Goal: Information Seeking & Learning: Find specific fact

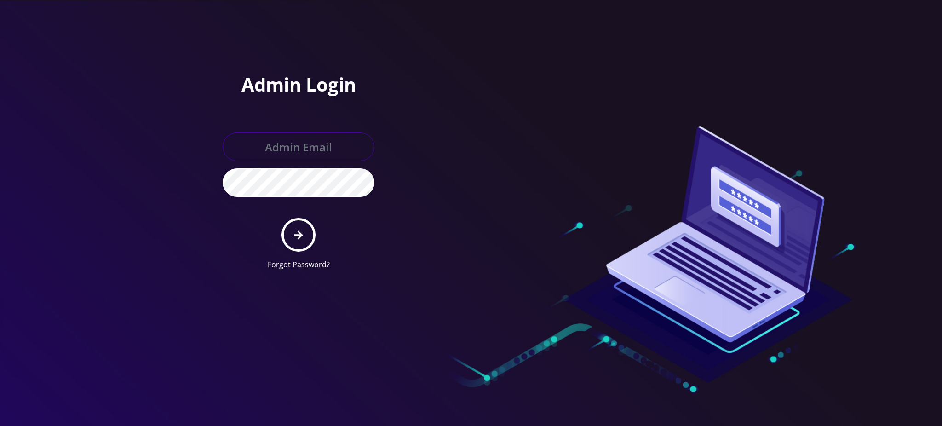
type input "[PERSON_NAME][EMAIL_ADDRESS][DOMAIN_NAME]"
click at [301, 230] on icon "submit" at bounding box center [298, 235] width 9 height 10
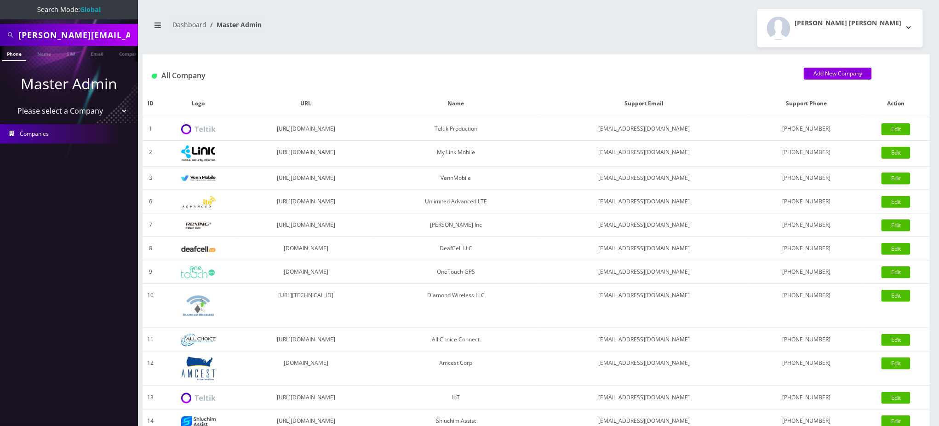
click at [83, 35] on input "juan.gabriel@royalwealthinvestments.com" at bounding box center [76, 34] width 117 height 17
paste input "4434553890"
type input "4434553890"
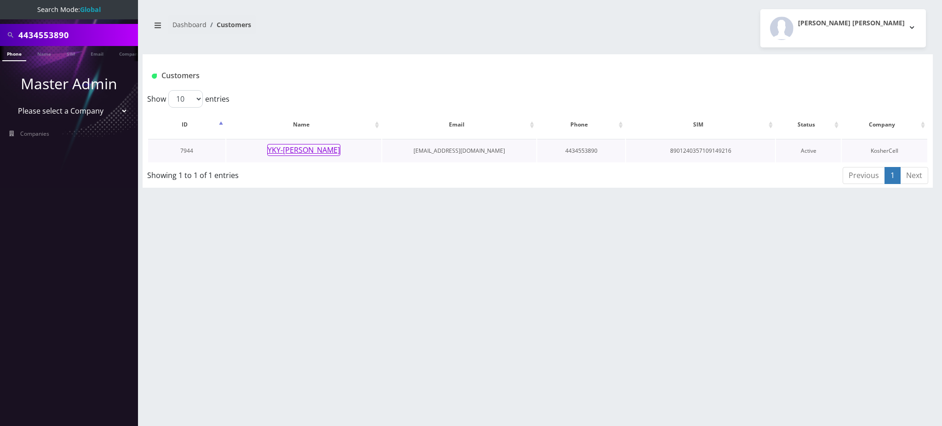
click at [303, 148] on button "YKY-[PERSON_NAME]" at bounding box center [303, 150] width 73 height 12
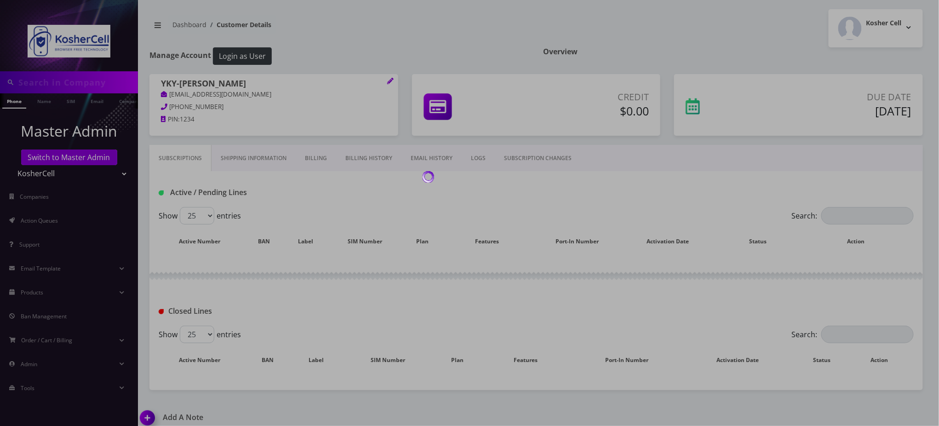
type input "4434553890"
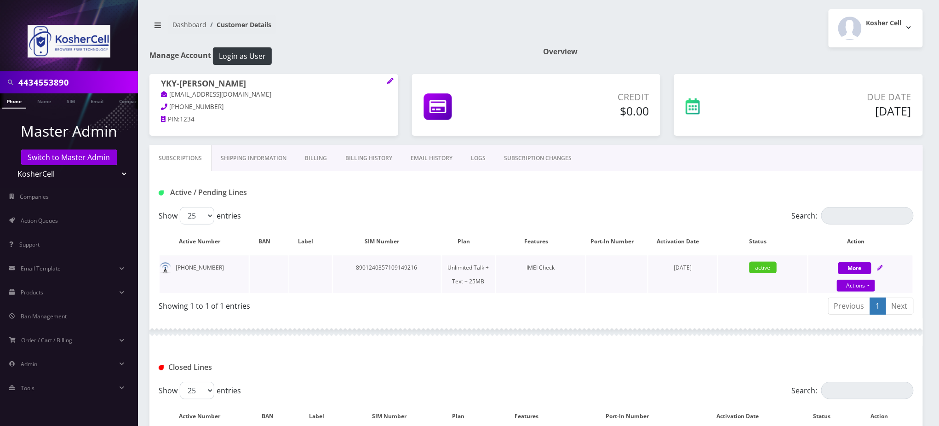
click at [396, 267] on td "8901240357109149216" at bounding box center [387, 274] width 108 height 37
copy td "8901240357109149216"
